Goal: Find specific page/section: Find specific page/section

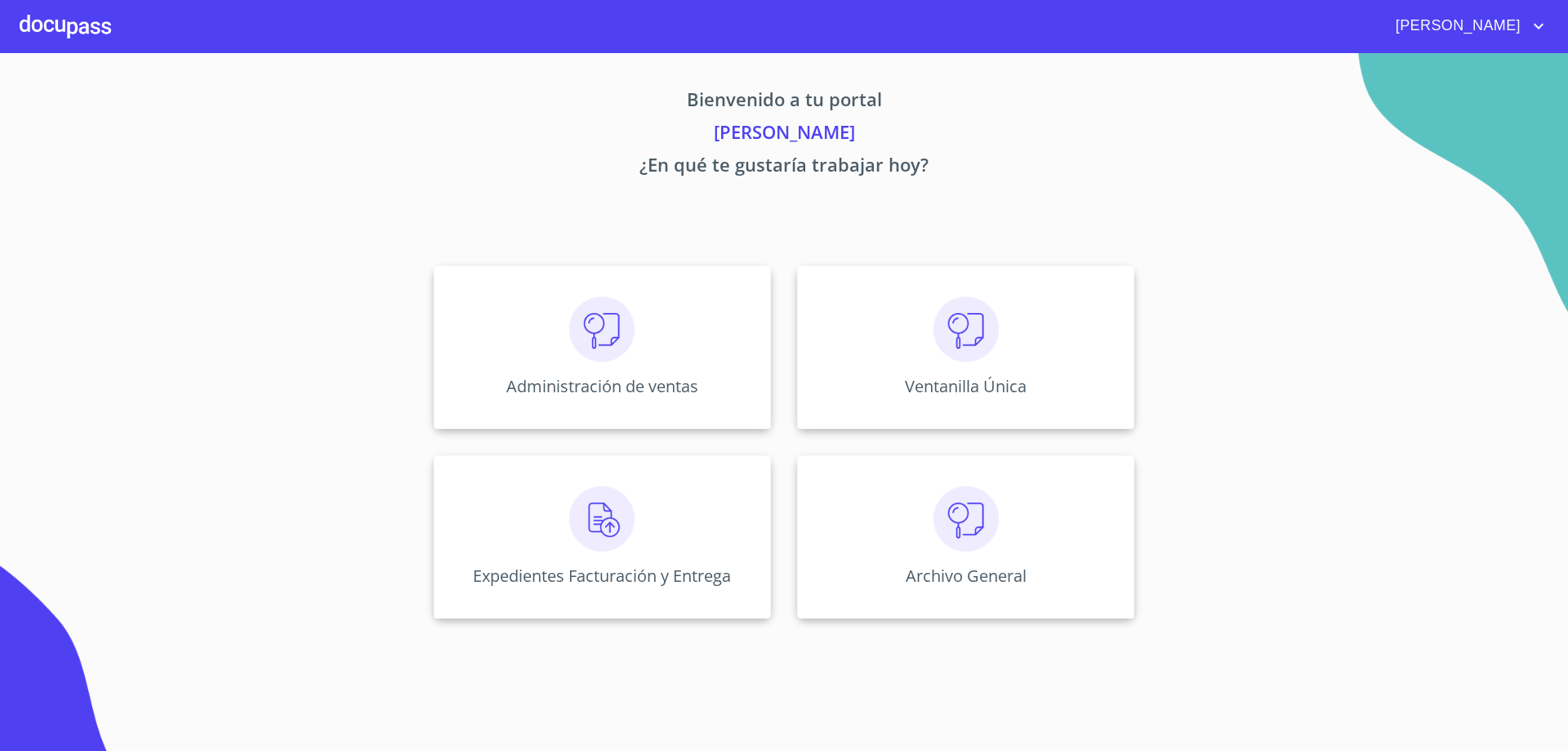
click at [525, 319] on div "Administración de ventas" at bounding box center [602, 347] width 337 height 163
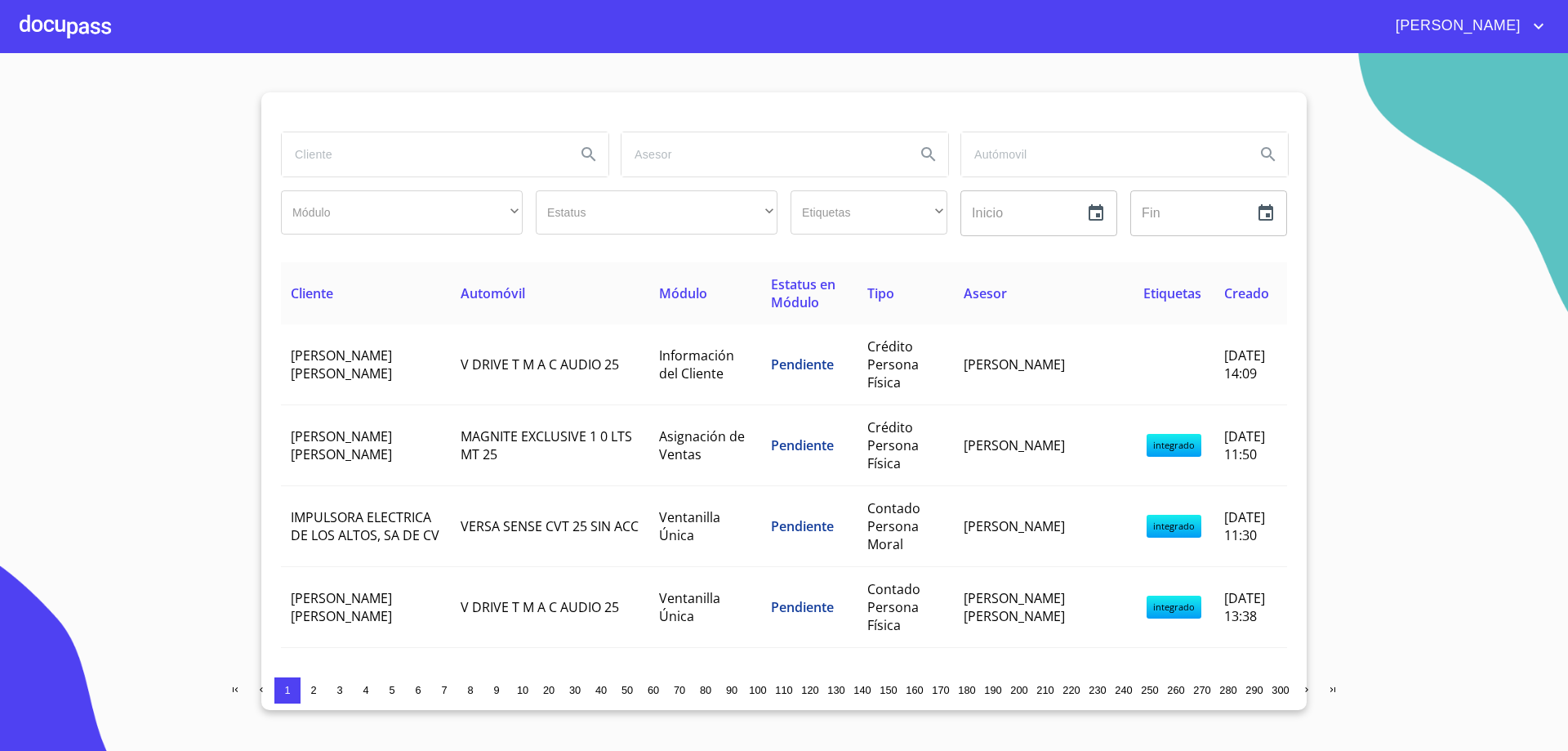
click at [371, 159] on input "search" at bounding box center [422, 155] width 281 height 44
type input "impulsora"
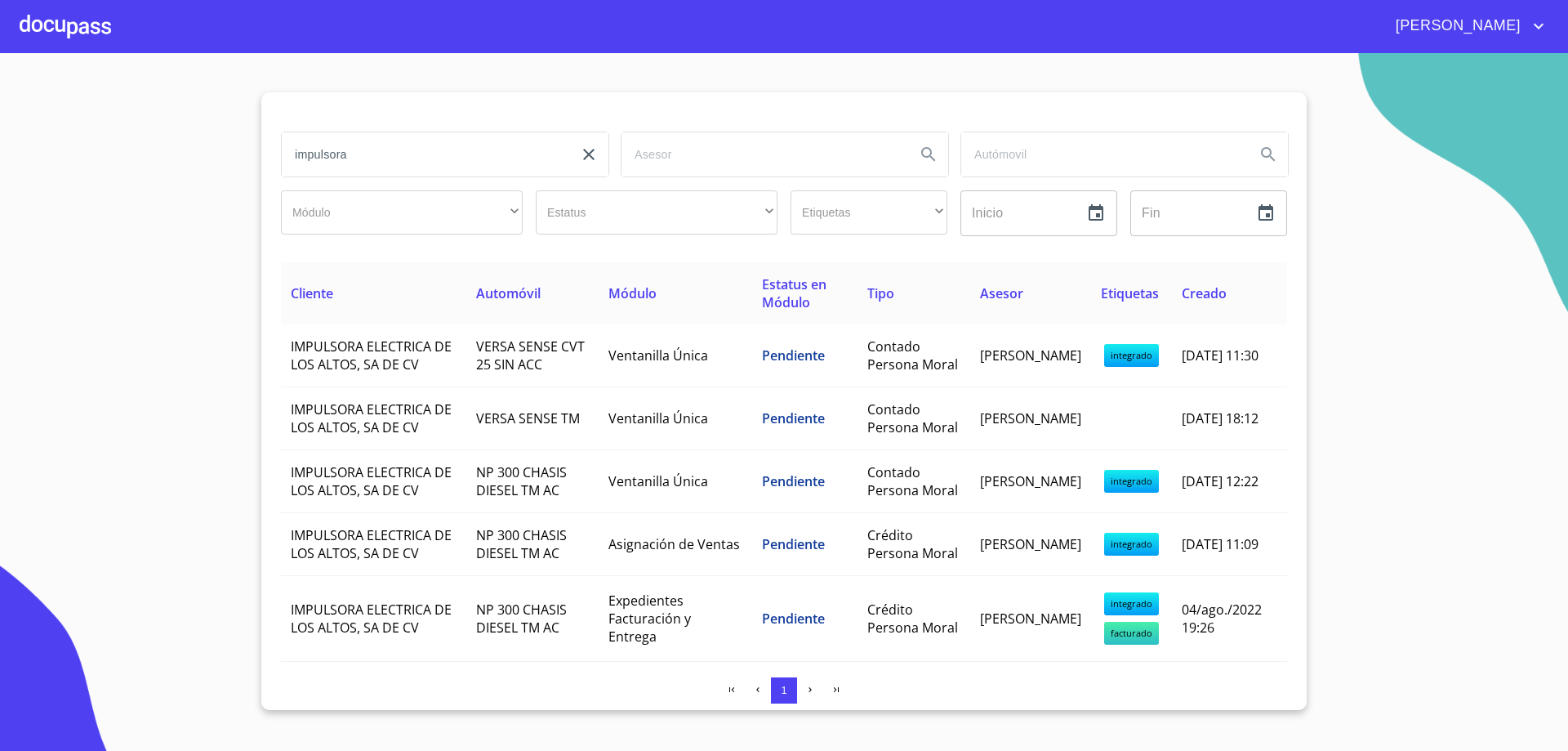
click at [363, 161] on input "impulsora" at bounding box center [422, 155] width 281 height 44
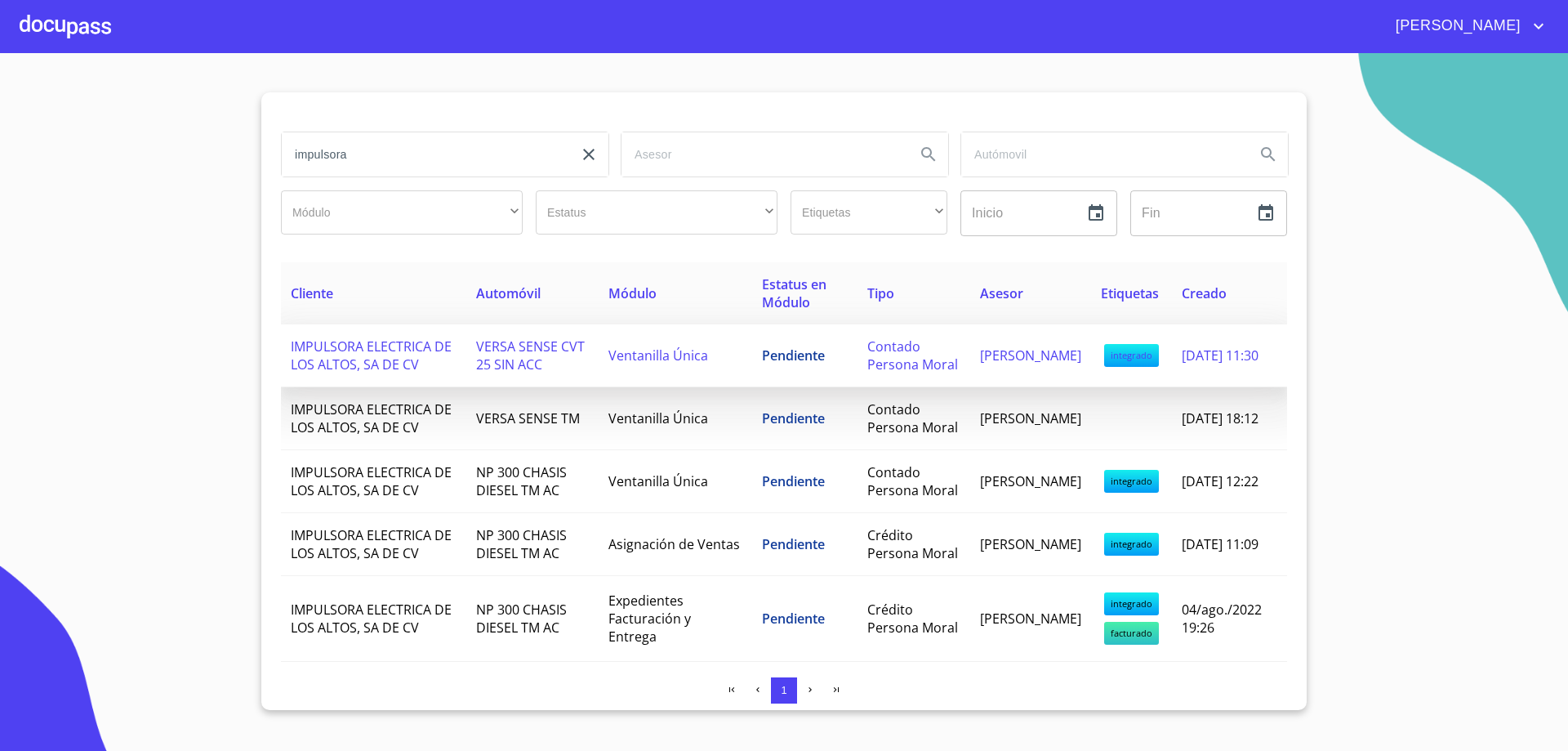
click at [441, 371] on td "IMPULSORA ELECTRICA DE LOS ALTOS, SA DE CV" at bounding box center [374, 356] width 185 height 63
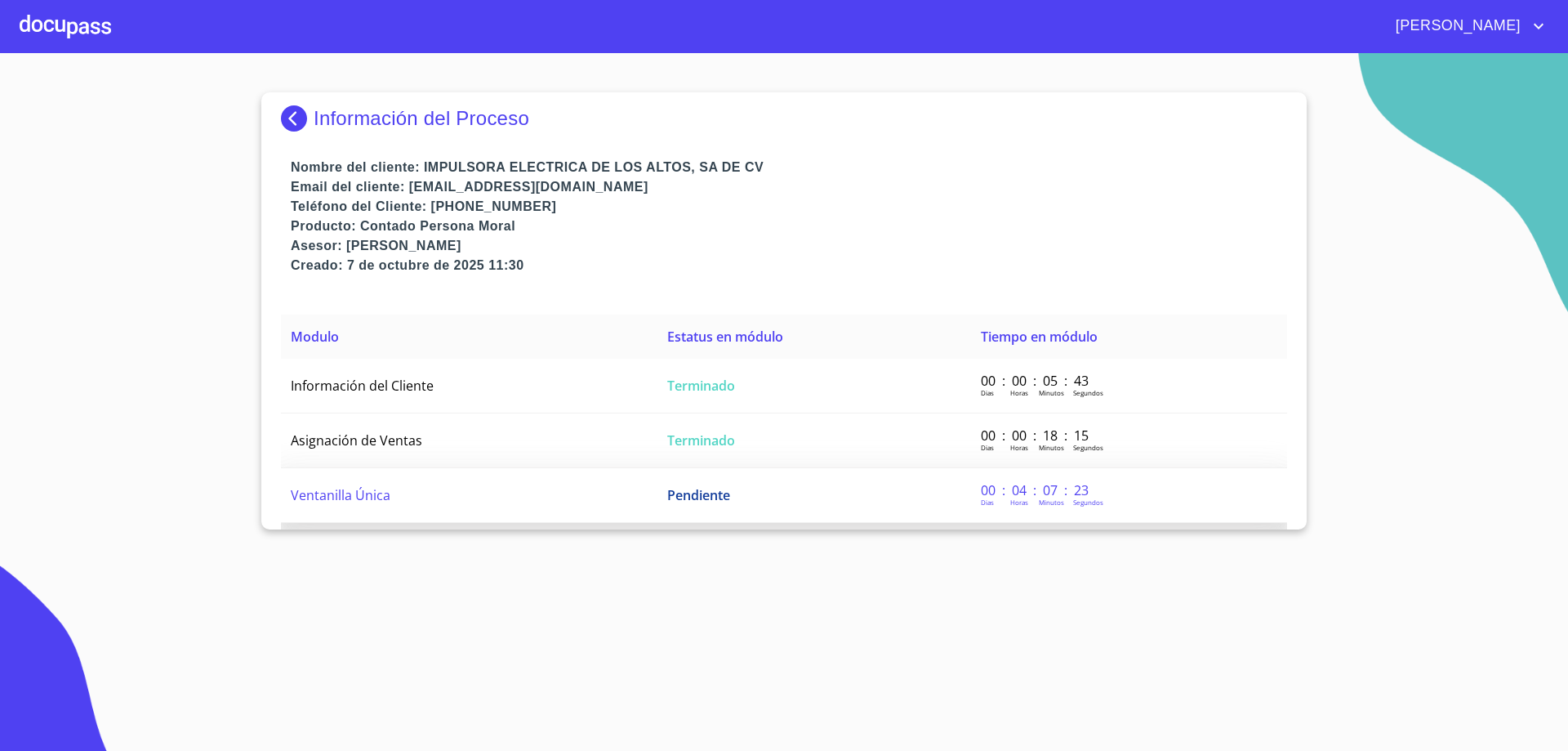
click at [350, 504] on td "Ventanilla Única" at bounding box center [469, 495] width 376 height 54
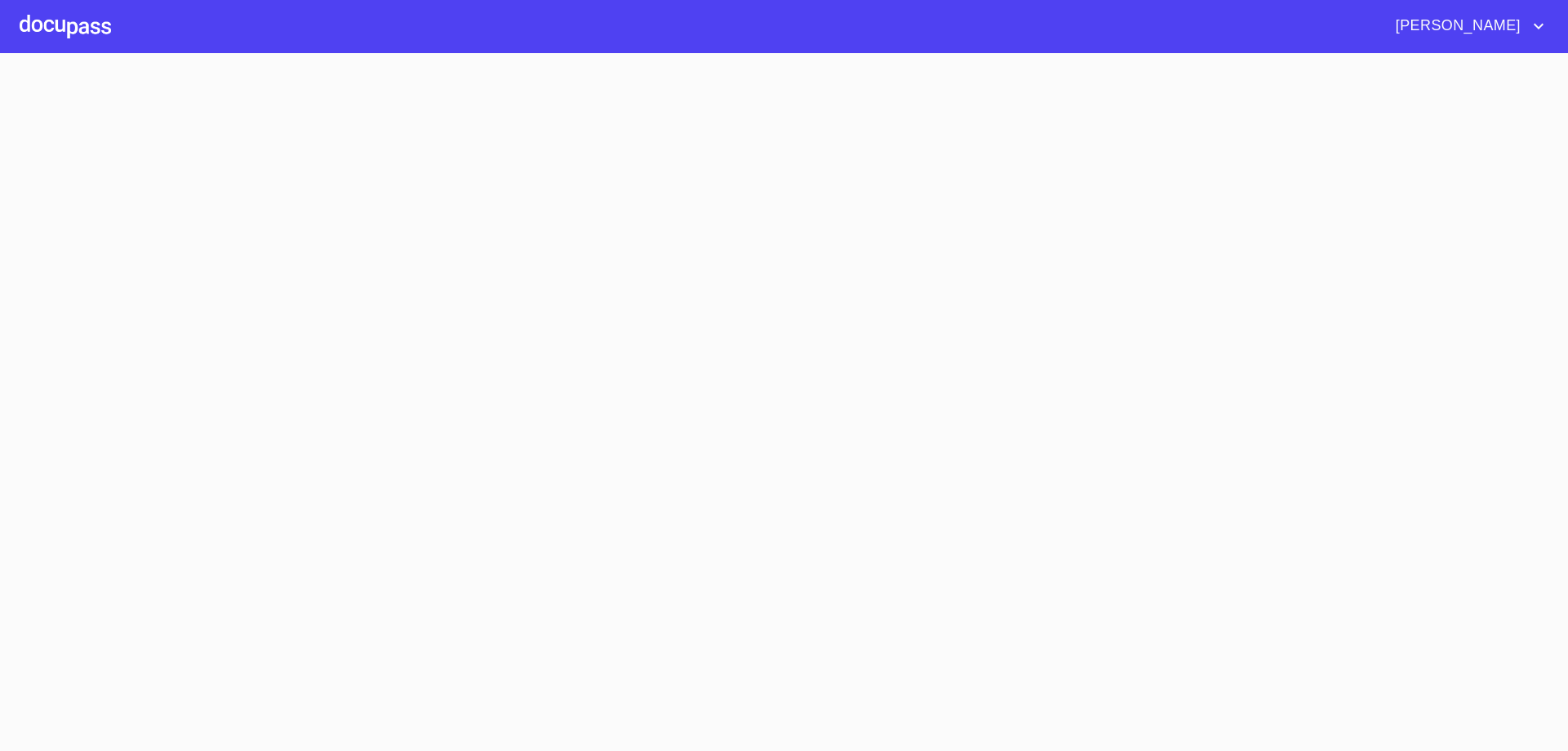
click at [350, 504] on section at bounding box center [784, 401] width 1568 height 697
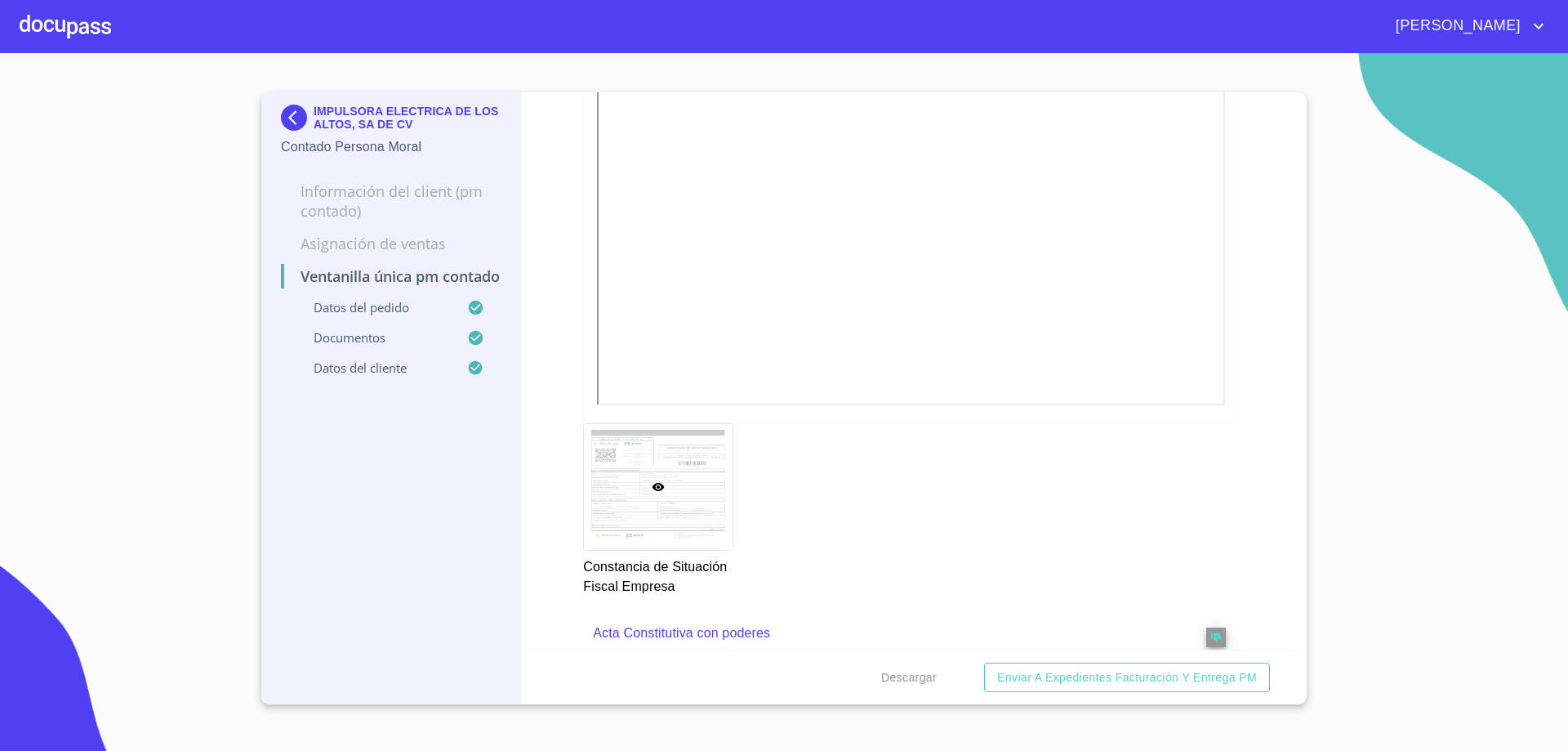
scroll to position [2830, 0]
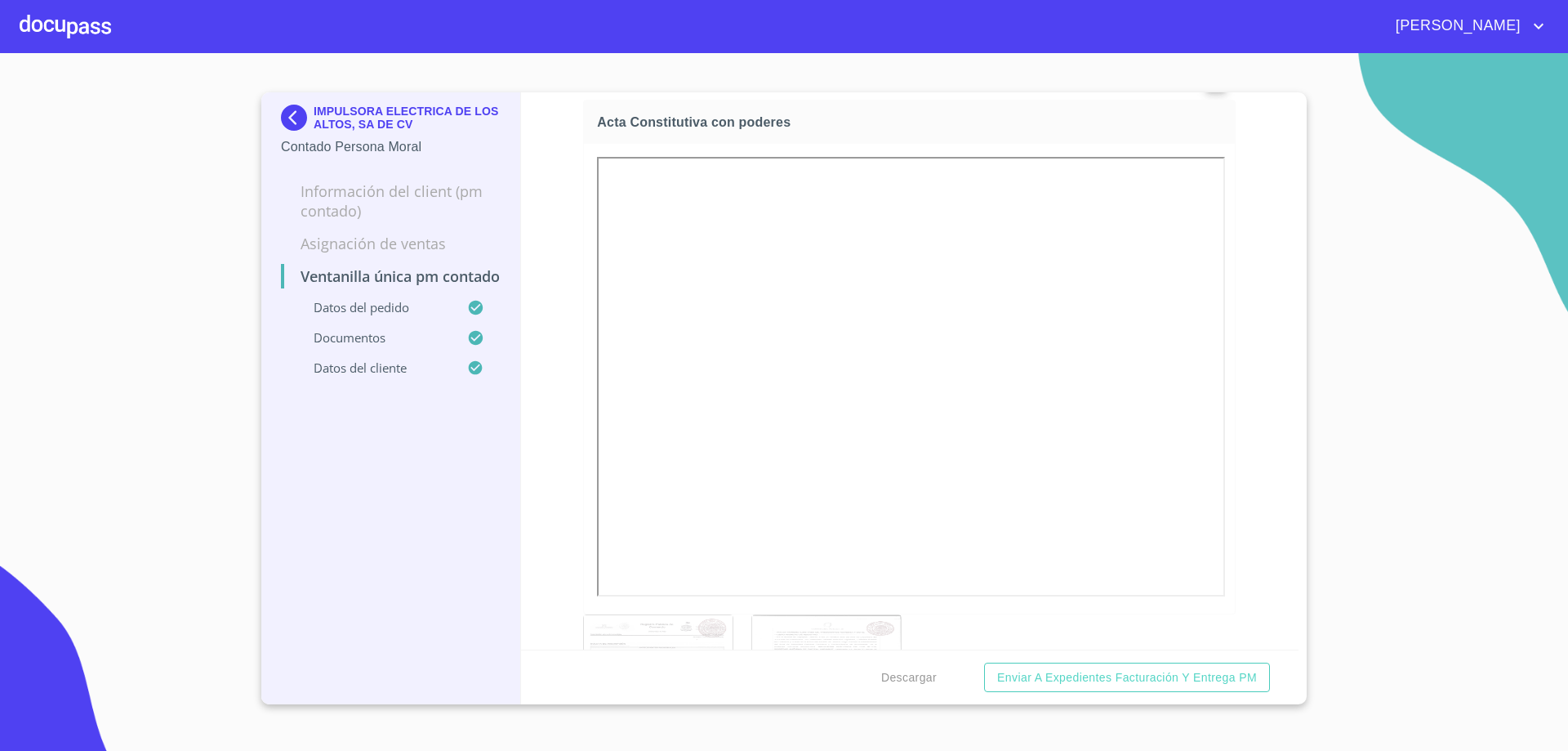
click at [836, 635] on div at bounding box center [826, 678] width 149 height 126
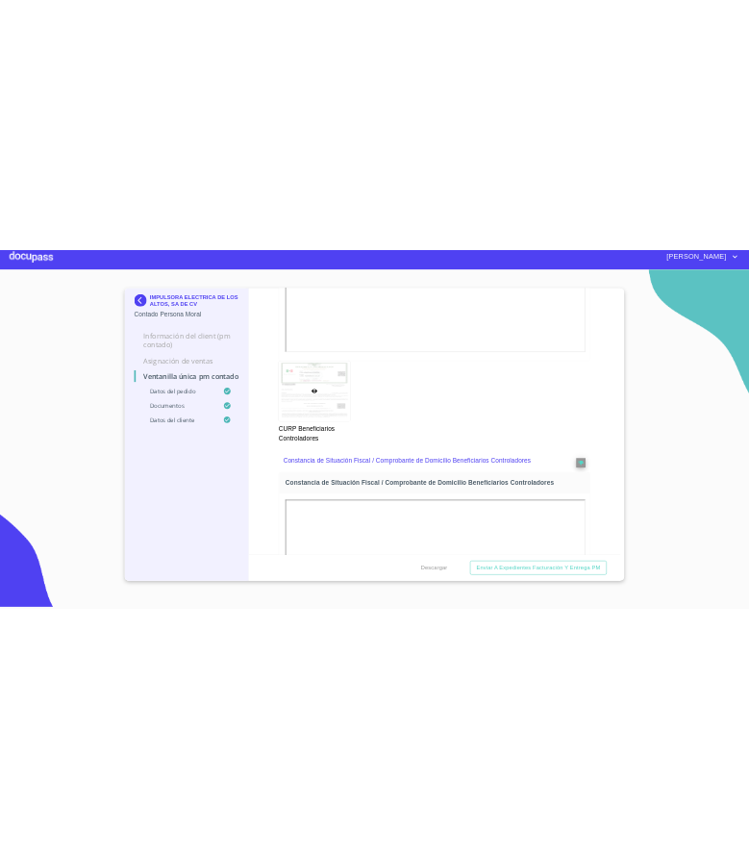
scroll to position [5658, 0]
